Goal: Obtain resource: Obtain resource

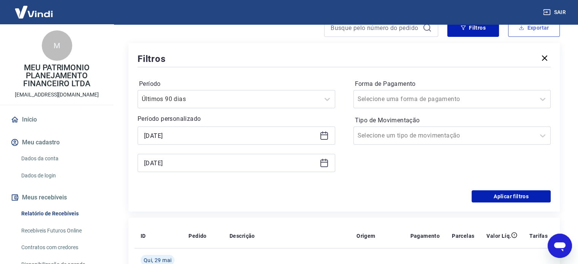
click at [521, 25] on icon "button" at bounding box center [521, 27] width 5 height 5
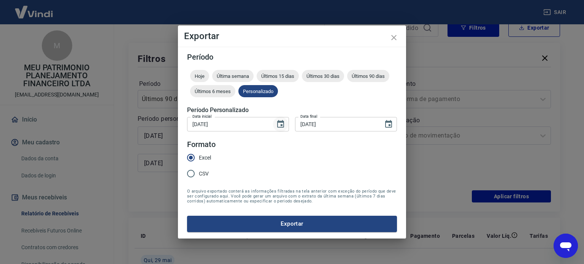
click at [278, 129] on button "Choose date, selected date is 1 de jul de 2025" at bounding box center [280, 124] width 15 height 15
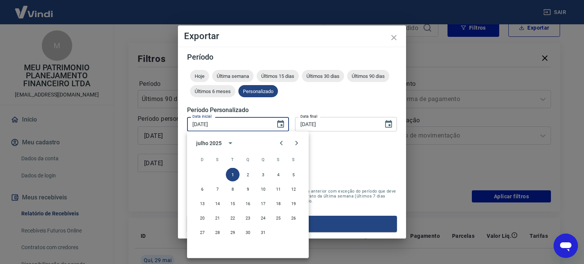
click at [220, 141] on div "julho 2025" at bounding box center [208, 143] width 25 height 8
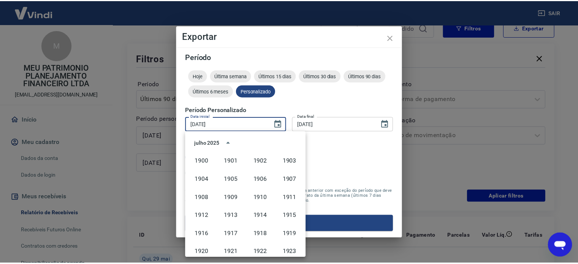
scroll to position [521, 0]
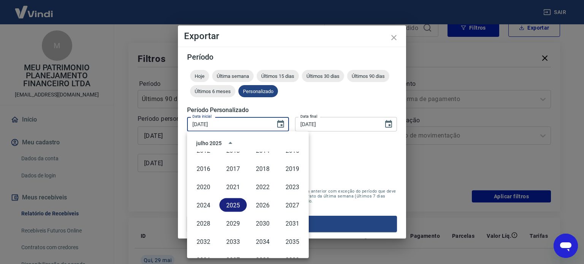
click at [237, 199] on button "2025" at bounding box center [232, 205] width 27 height 14
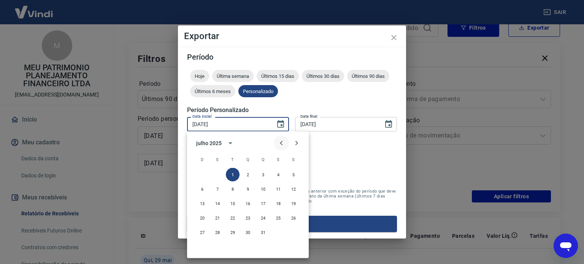
click at [278, 141] on icon "Previous month" at bounding box center [281, 143] width 9 height 9
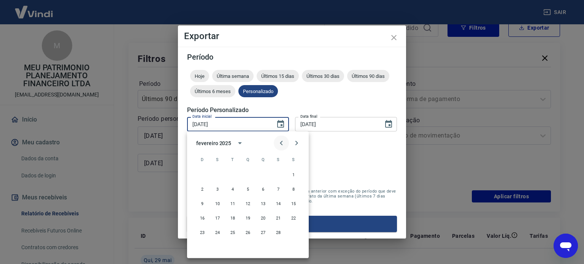
click at [278, 141] on icon "Previous month" at bounding box center [281, 143] width 9 height 9
click at [248, 174] on button "1" at bounding box center [248, 175] width 14 height 14
type input "[DATE]"
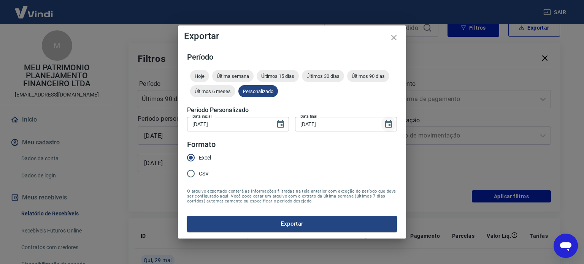
click at [388, 123] on icon "Choose date, selected date is 31 de jul de 2025" at bounding box center [388, 124] width 7 height 8
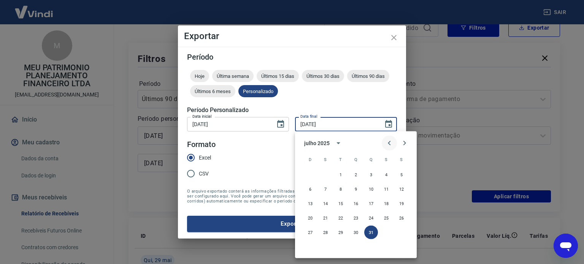
click at [393, 143] on button "Previous month" at bounding box center [389, 143] width 15 height 15
click at [392, 143] on icon "Previous month" at bounding box center [389, 143] width 9 height 9
click at [387, 142] on icon "Previous month" at bounding box center [389, 143] width 9 height 9
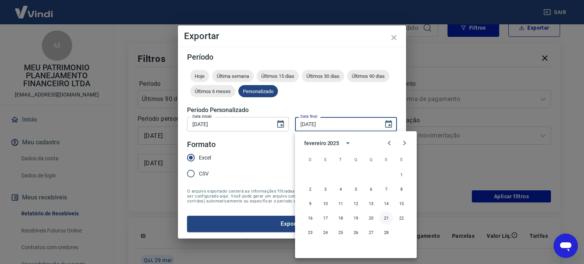
click at [383, 219] on button "21" at bounding box center [386, 218] width 14 height 14
type input "[DATE]"
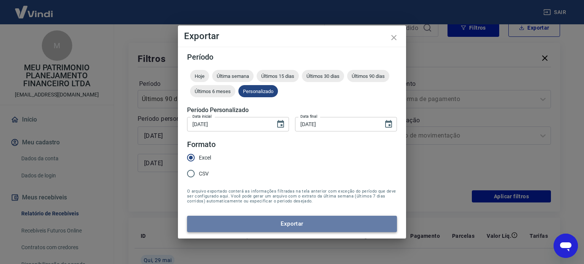
click at [263, 224] on button "Exportar" at bounding box center [292, 224] width 210 height 16
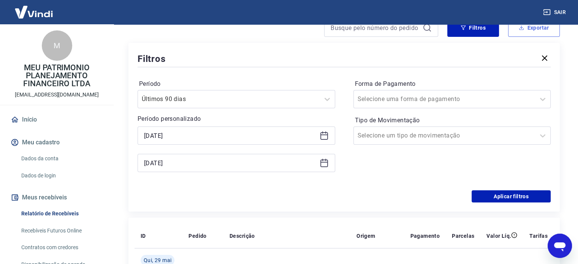
click at [525, 35] on button "Exportar" at bounding box center [534, 28] width 52 height 18
type input "[DATE]"
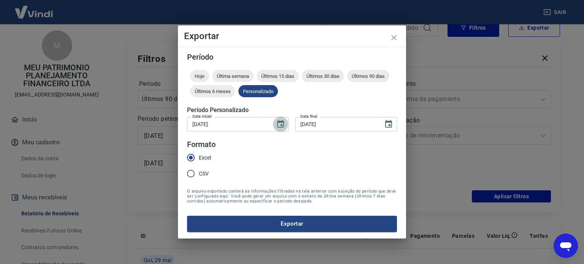
click at [281, 123] on icon "Choose date, selected date is 1 de jul de 2025" at bounding box center [280, 124] width 9 height 9
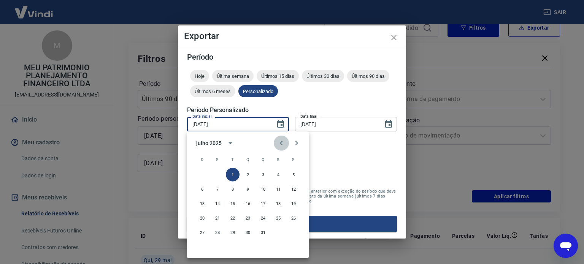
click at [282, 143] on icon "Previous month" at bounding box center [281, 143] width 9 height 9
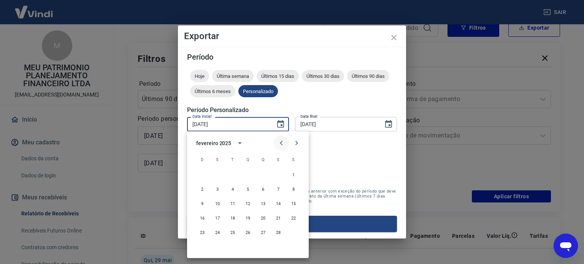
click at [282, 143] on icon "Previous month" at bounding box center [281, 143] width 9 height 9
click at [250, 174] on button "1" at bounding box center [248, 175] width 14 height 14
type input "[DATE]"
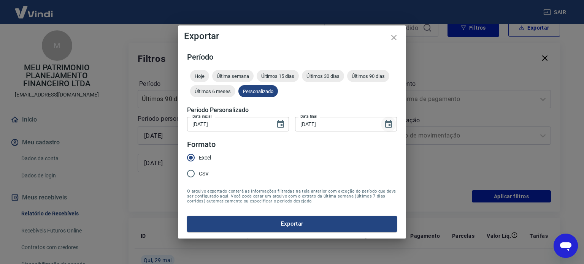
click at [388, 125] on icon "Choose date, selected date is 31 de jul de 2025" at bounding box center [388, 124] width 9 height 9
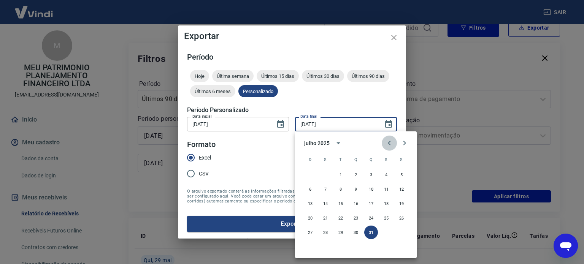
click at [382, 141] on button "Previous month" at bounding box center [389, 143] width 15 height 15
click at [383, 141] on button "Previous month" at bounding box center [389, 143] width 15 height 15
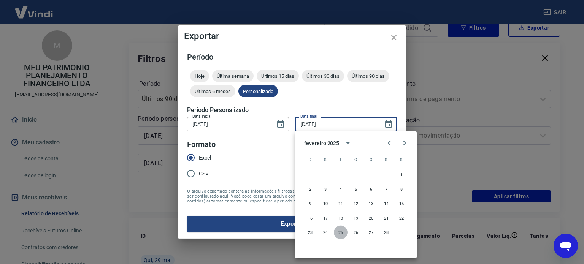
click at [338, 232] on button "25" at bounding box center [341, 233] width 14 height 14
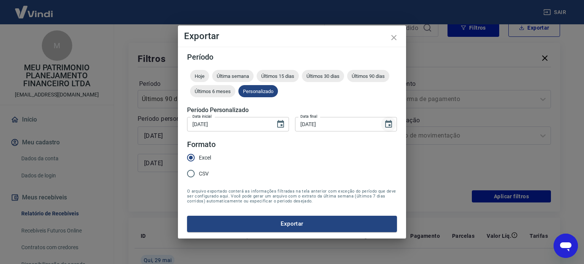
click at [385, 127] on icon "Choose date, selected date is 25 de fev de 2025" at bounding box center [388, 124] width 9 height 9
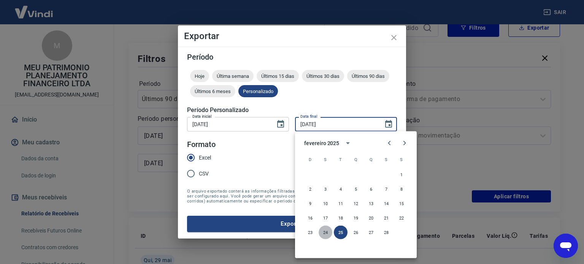
click at [330, 229] on button "24" at bounding box center [326, 233] width 14 height 14
type input "[DATE]"
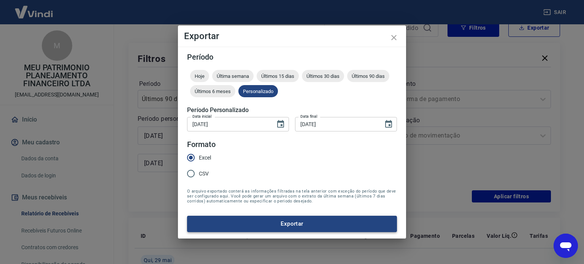
click at [314, 227] on button "Exportar" at bounding box center [292, 224] width 210 height 16
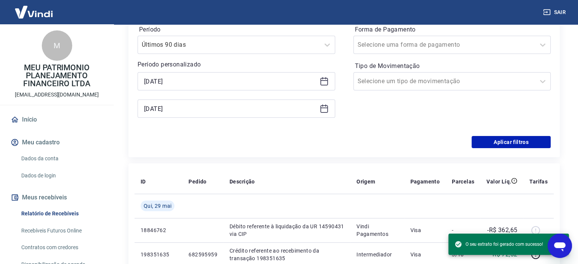
scroll to position [190, 0]
